Goal: Entertainment & Leisure: Consume media (video, audio)

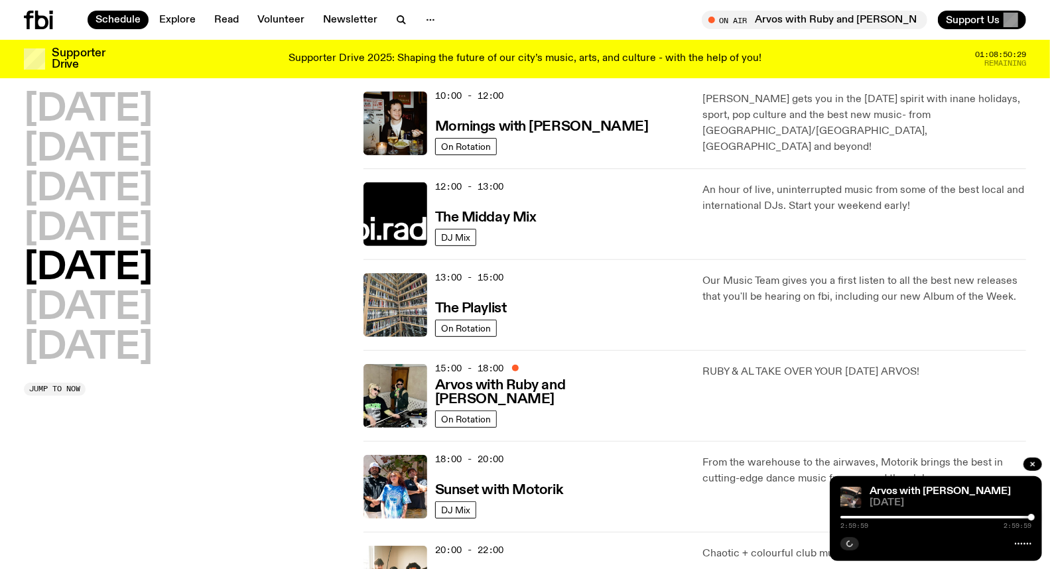
scroll to position [221, 0]
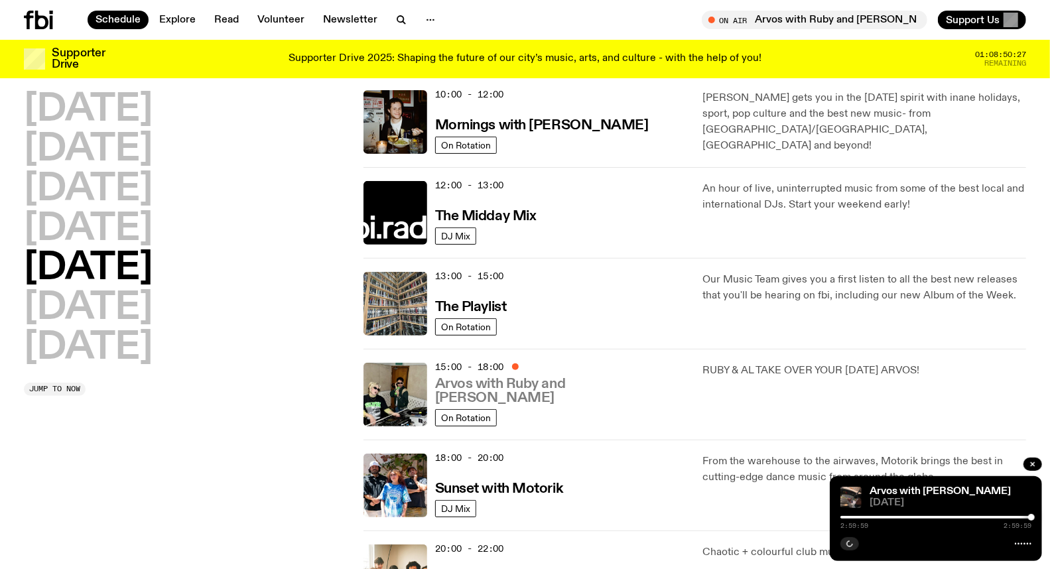
click at [525, 400] on h3 "Arvos with Ruby and [PERSON_NAME]" at bounding box center [561, 391] width 252 height 28
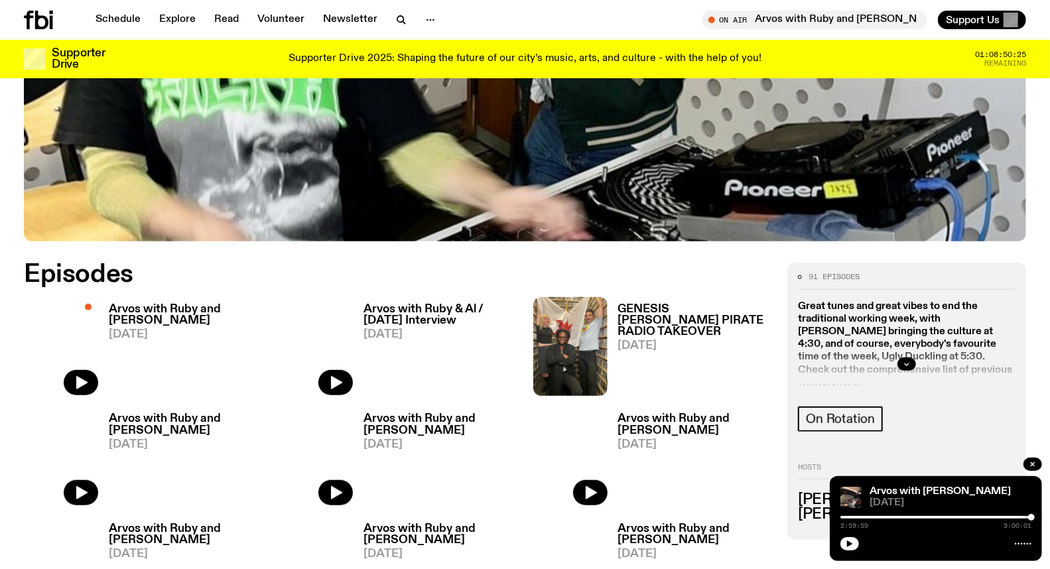
scroll to position [582, 0]
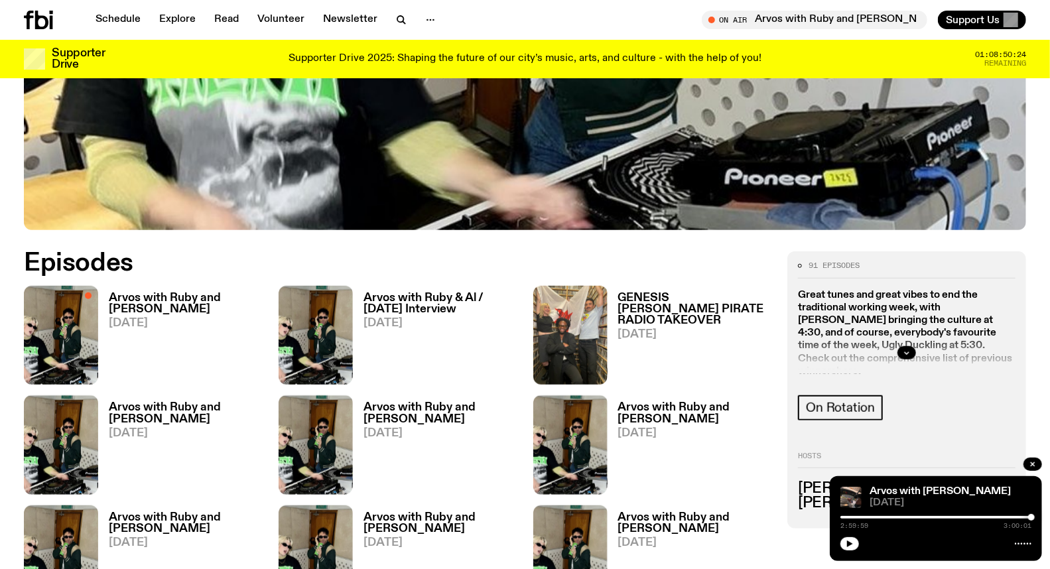
click at [163, 293] on h3 "Arvos with Ruby and [PERSON_NAME]" at bounding box center [186, 304] width 154 height 23
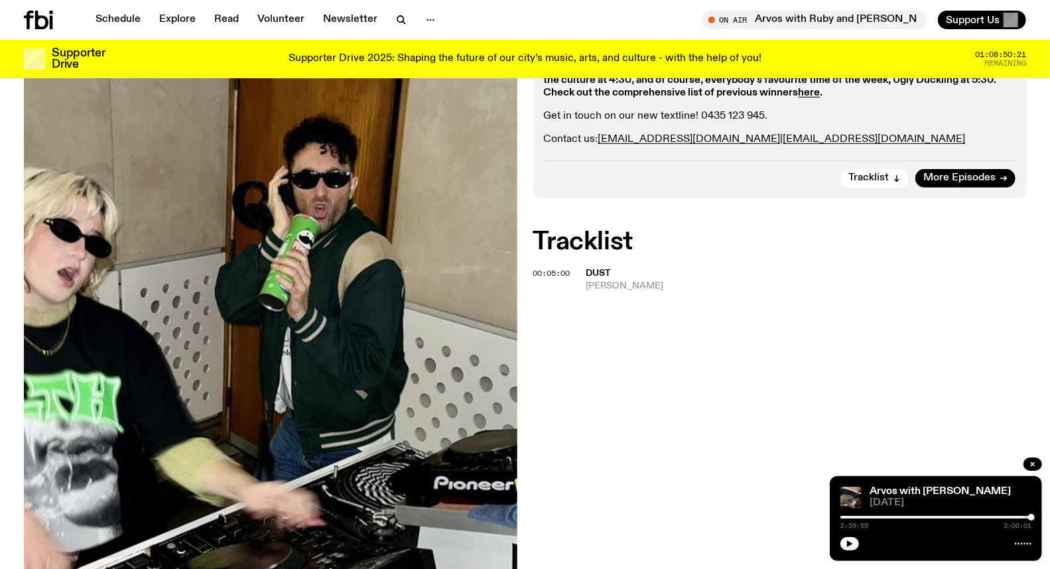
scroll to position [362, 0]
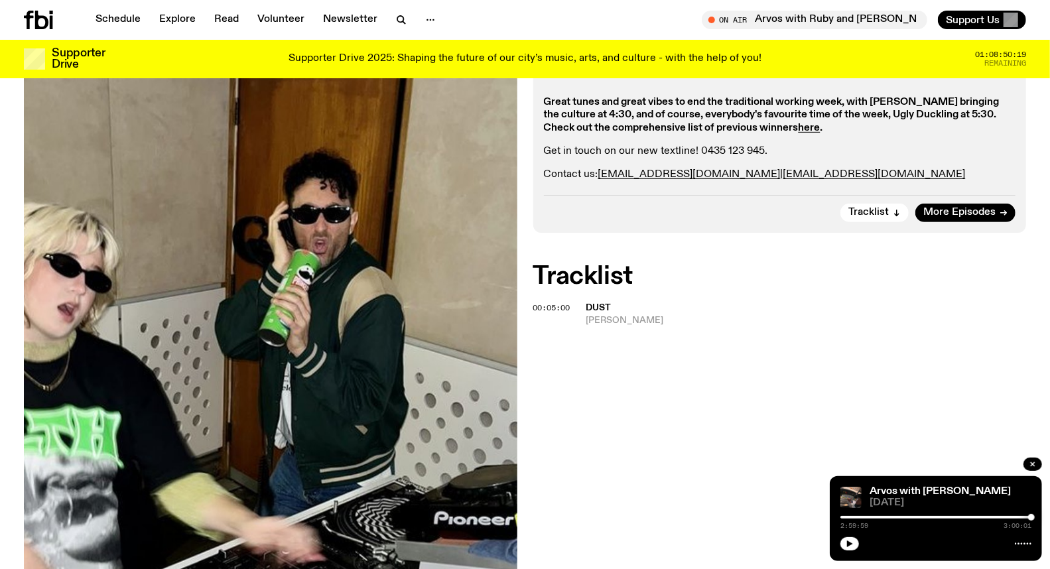
scroll to position [362, 0]
